Goal: Complete application form

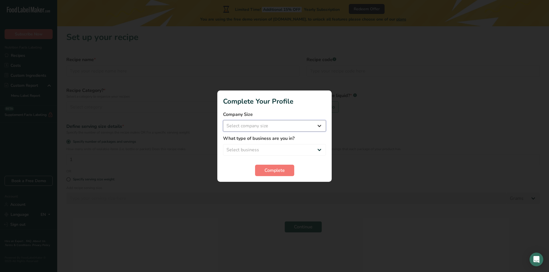
click at [322, 125] on select "Select company size Fewer than 10 Employees 10 to 50 Employees 51 to 500 Employ…" at bounding box center [274, 125] width 103 height 11
click at [320, 127] on select "Select company size Fewer than 10 Employees 10 to 50 Employees 51 to 500 Employ…" at bounding box center [274, 125] width 103 height 11
select select "1"
click at [223, 120] on select "Select company size Fewer than 10 Employees 10 to 50 Employees 51 to 500 Employ…" at bounding box center [274, 125] width 103 height 11
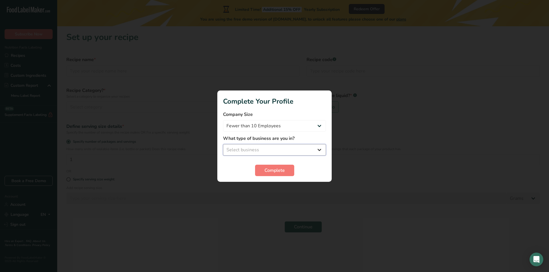
click at [287, 151] on select "Select business Packaged Food Manufacturer Restaurant & Cafe Bakery Meal Plans …" at bounding box center [274, 149] width 103 height 11
click at [251, 149] on select "Select business Packaged Food Manufacturer Restaurant & Cafe Bakery Meal Plans …" at bounding box center [274, 149] width 103 height 11
click at [284, 150] on select "Select business Packaged Food Manufacturer Restaurant & Cafe Bakery Meal Plans …" at bounding box center [274, 149] width 103 height 11
click at [301, 150] on select "Select business Packaged Food Manufacturer Restaurant & Cafe Bakery Meal Plans …" at bounding box center [274, 149] width 103 height 11
select select "2"
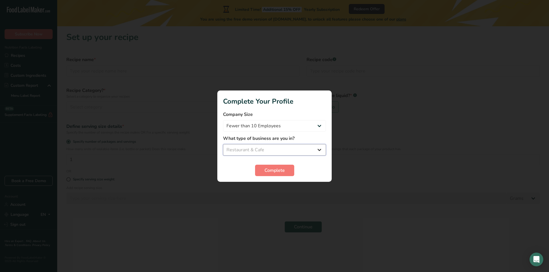
click at [223, 144] on select "Select business Packaged Food Manufacturer Restaurant & Cafe Bakery Meal Plans …" at bounding box center [274, 149] width 103 height 11
click at [274, 167] on span "Complete" at bounding box center [274, 170] width 20 height 7
